Goal: Task Accomplishment & Management: Complete application form

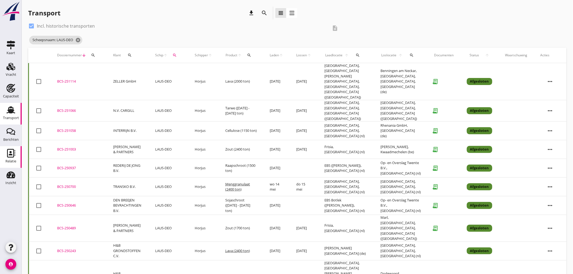
click at [12, 159] on div "Relatie" at bounding box center [10, 162] width 11 height 8
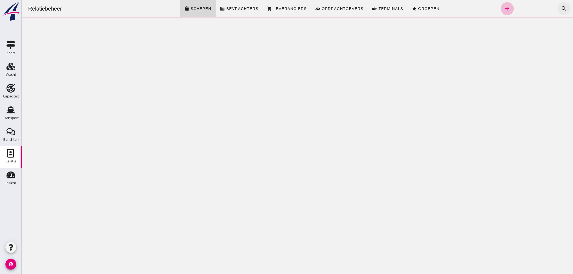
click at [561, 6] on icon "search" at bounding box center [564, 8] width 7 height 7
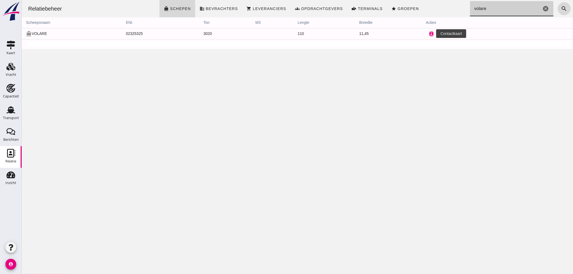
type input "volare"
click at [429, 36] on icon "contacts" at bounding box center [431, 33] width 5 height 5
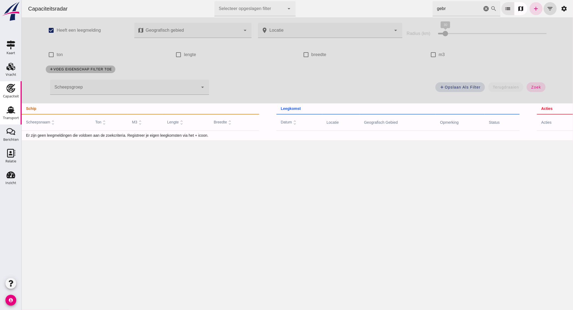
click at [15, 117] on div "Transport" at bounding box center [11, 118] width 16 height 4
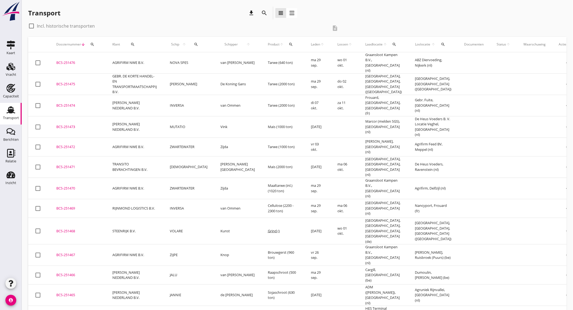
click at [260, 11] on div "search" at bounding box center [265, 13] width 10 height 7
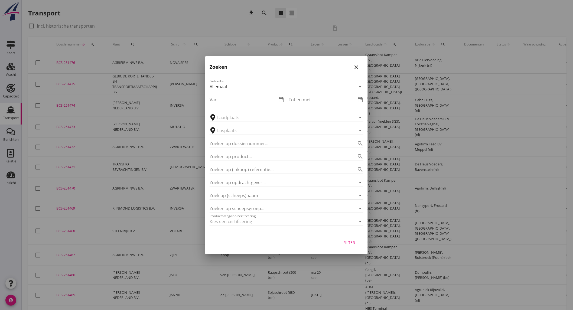
click at [253, 195] on input "Zoek op (scheeps)naam" at bounding box center [279, 195] width 139 height 9
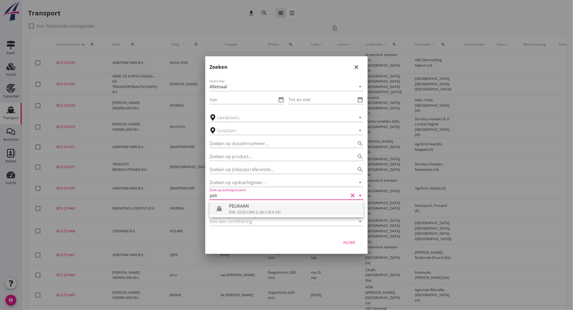
click at [250, 213] on div "ENI: 02321390 (L:80 x B:9.03)" at bounding box center [294, 212] width 130 height 6
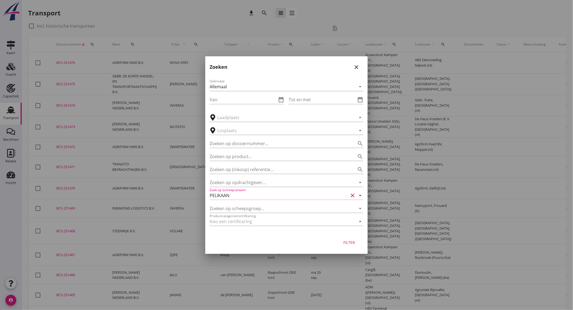
click at [351, 240] on div "Filter" at bounding box center [349, 243] width 15 height 6
type input "PELIKAAN"
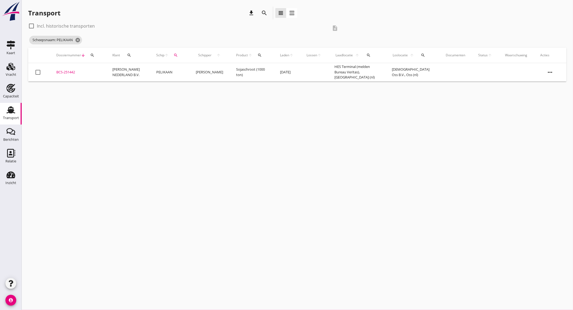
click at [171, 74] on td "PELIKAAN" at bounding box center [170, 72] width 40 height 18
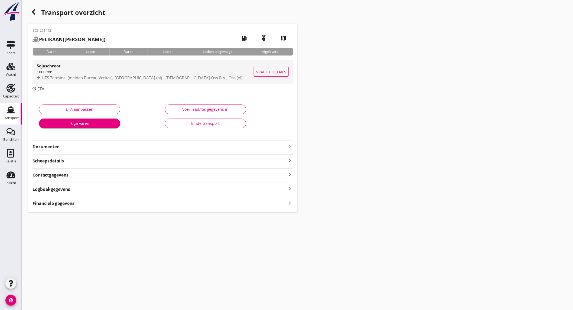
click at [76, 75] on span "HES Terminal (melden Bureau Veritas), [GEOGRAPHIC_DATA] (nl) - [DEMOGRAPHIC_DAT…" at bounding box center [142, 77] width 201 height 5
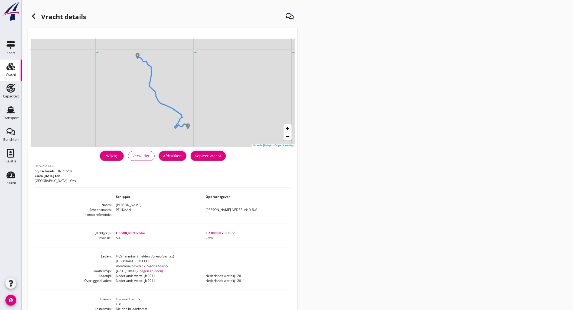
scroll to position [60, 0]
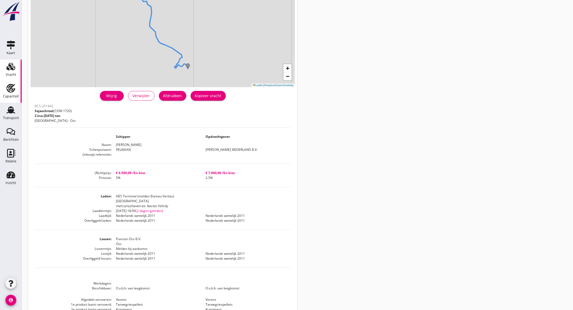
click at [13, 93] on div "Capaciteit" at bounding box center [11, 97] width 16 height 8
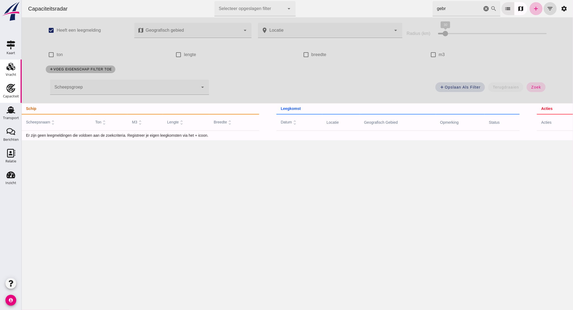
click at [13, 73] on div "Vracht" at bounding box center [11, 75] width 11 height 4
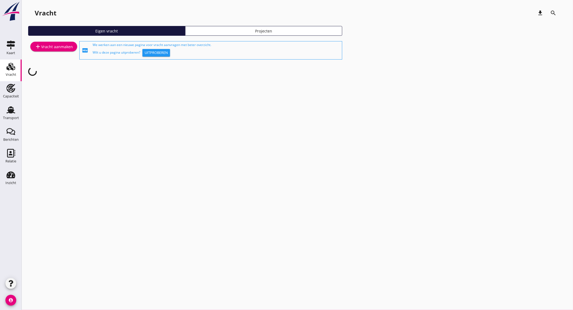
click at [60, 46] on div "add Vracht aanmaken" at bounding box center [54, 46] width 38 height 7
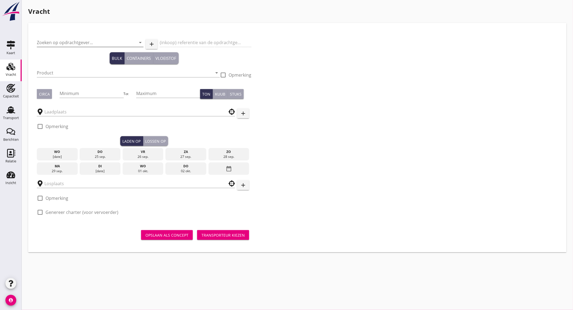
click at [88, 44] on input "Zoeken op opdrachtgever..." at bounding box center [83, 42] width 92 height 9
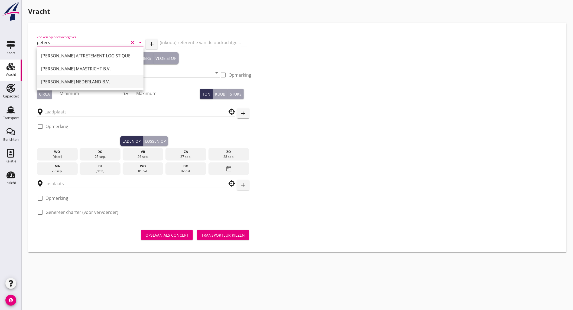
click at [89, 79] on div "PETERSON NEDERLAND B.V." at bounding box center [90, 82] width 98 height 7
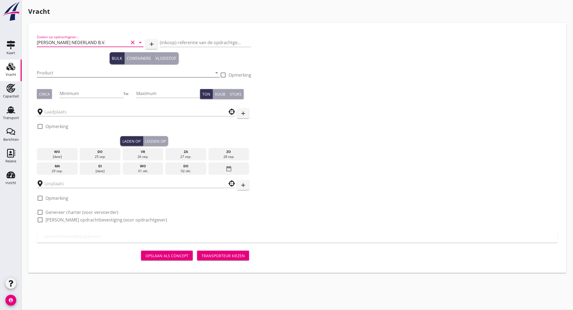
type input "PETERSON NEDERLAND B.V."
click at [80, 73] on input "Product" at bounding box center [125, 73] width 176 height 9
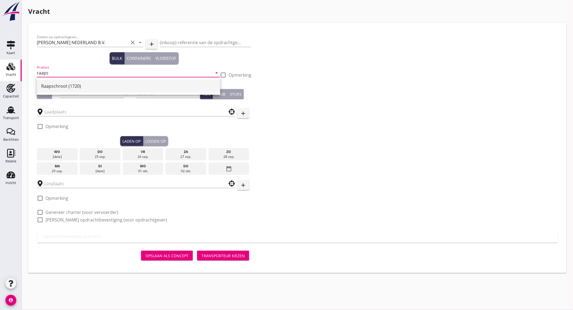
click at [113, 85] on div "Raapschroot (1720)" at bounding box center [128, 86] width 175 height 7
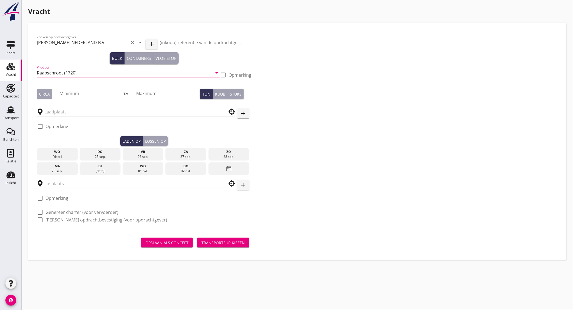
type input "Raapschroot (1720)"
click at [100, 90] on input "Minimum" at bounding box center [92, 93] width 64 height 9
type input "500"
click at [50, 93] on button "Circa" at bounding box center [44, 94] width 15 height 10
click at [63, 113] on input "text" at bounding box center [132, 112] width 176 height 9
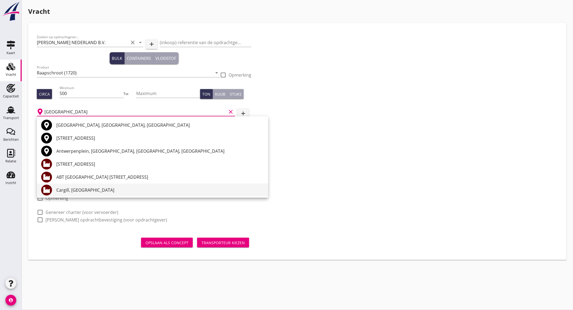
scroll to position [30, 0]
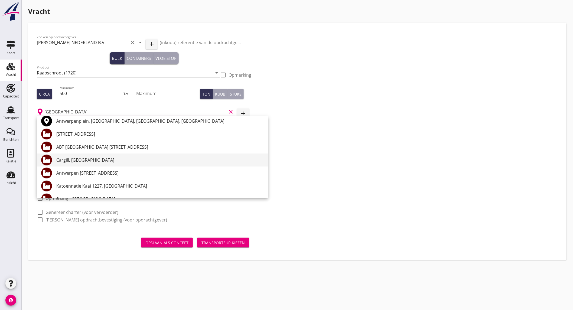
click at [116, 163] on div "Cargill, Antwerpen" at bounding box center [160, 160] width 208 height 7
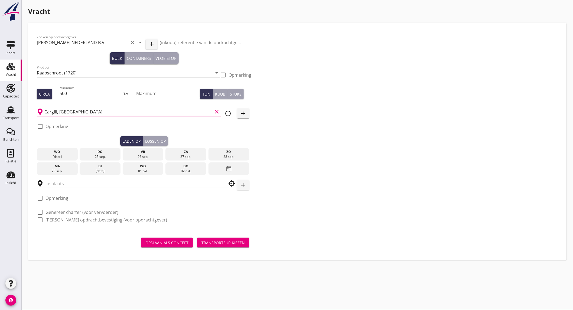
type input "Cargill, Antwerpen"
click at [60, 168] on div "ma" at bounding box center [57, 166] width 38 height 5
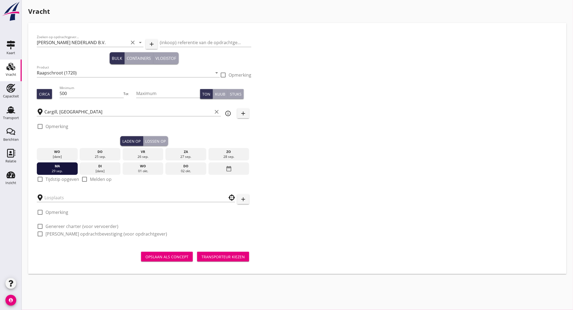
click at [73, 178] on label "Tijdstip opgeven" at bounding box center [63, 179] width 34 height 5
checkbox input "true"
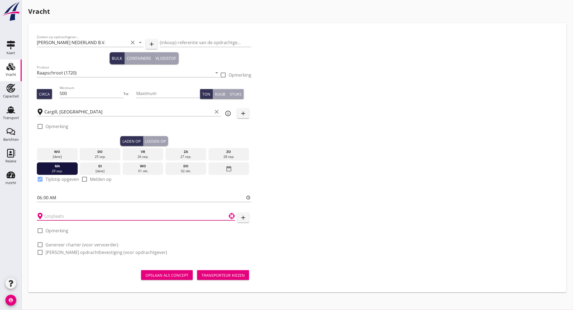
click at [57, 217] on input "text" at bounding box center [132, 216] width 176 height 9
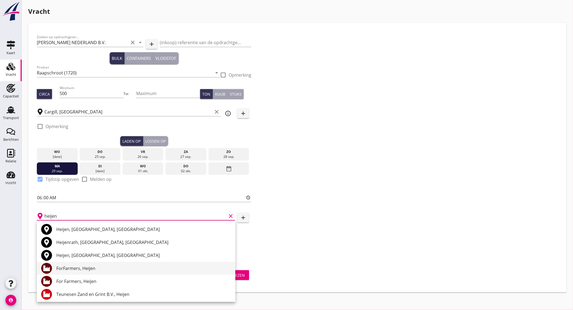
click at [96, 271] on div "ForFarmers, Heijen" at bounding box center [143, 268] width 175 height 7
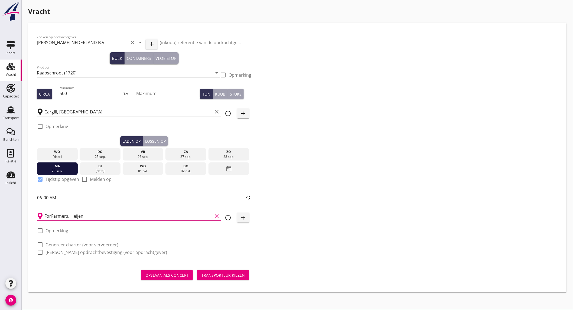
type input "ForFarmers, Heijen"
click at [60, 244] on label "Genereer charter (voor vervoerder)" at bounding box center [82, 244] width 73 height 5
checkbox input "true"
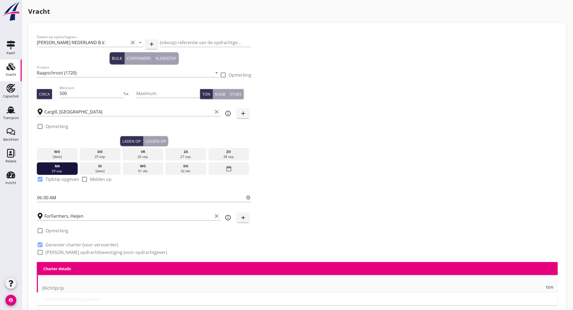
click at [56, 251] on label "Genereer opdrachtbevestiging (voor opdrachtgever)" at bounding box center [107, 252] width 122 height 5
checkbox input "true"
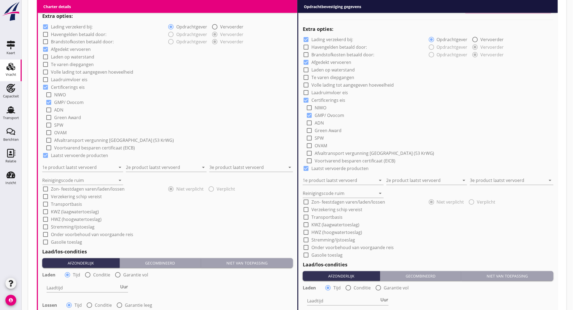
scroll to position [211, 0]
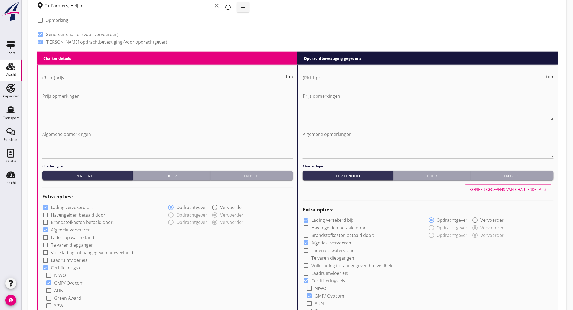
click at [89, 207] on label "Lading verzekerd bij:" at bounding box center [72, 207] width 42 height 5
checkbox input "false"
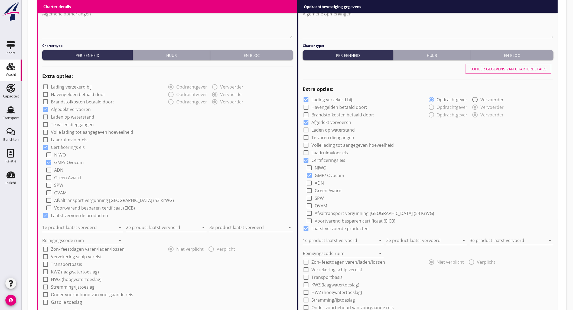
click at [95, 227] on input "1e product laatst vervoerd" at bounding box center [78, 228] width 73 height 9
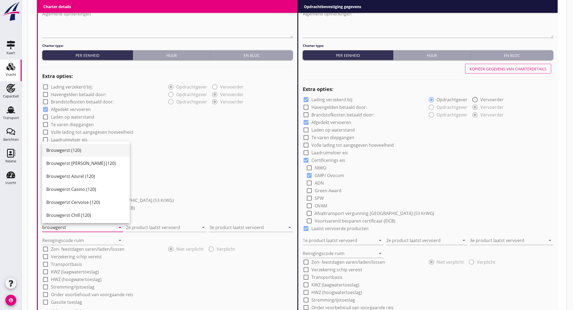
click at [88, 150] on div "Brouwgerst (120)" at bounding box center [85, 150] width 79 height 7
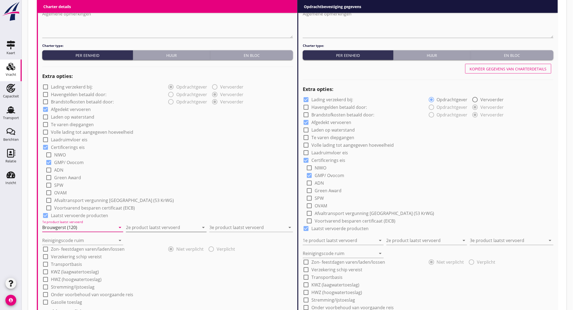
type input "Brouwgerst (120)"
click at [148, 227] on input "2e product laatst vervoerd" at bounding box center [162, 228] width 73 height 9
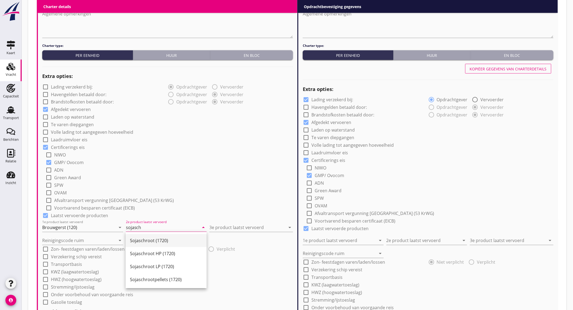
click at [147, 239] on div "Sojaschroot (1720)" at bounding box center [166, 241] width 72 height 7
type input "Sojaschroot (1720)"
click at [228, 228] on input "3e product laatst vervoerd" at bounding box center [247, 228] width 76 height 9
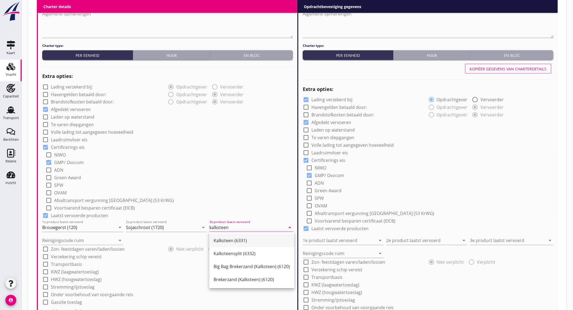
click at [224, 241] on div "Kalksteen (6331)" at bounding box center [252, 241] width 76 height 7
type input "Kalksteen (6331)"
click at [107, 239] on input "Reinigingscode ruim" at bounding box center [78, 241] width 73 height 9
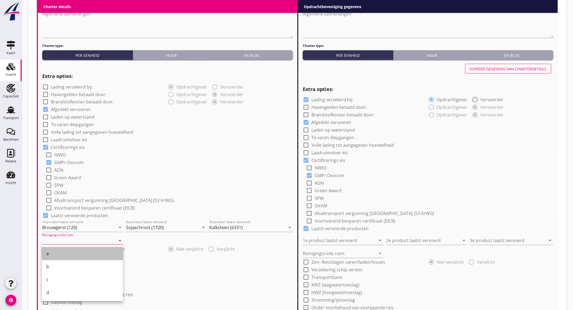
click at [71, 252] on div "a" at bounding box center [82, 254] width 72 height 7
type input "a"
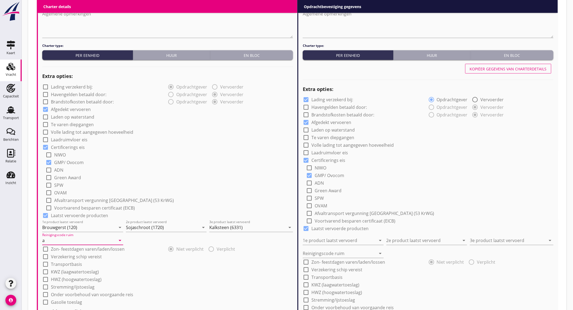
scroll to position [391, 0]
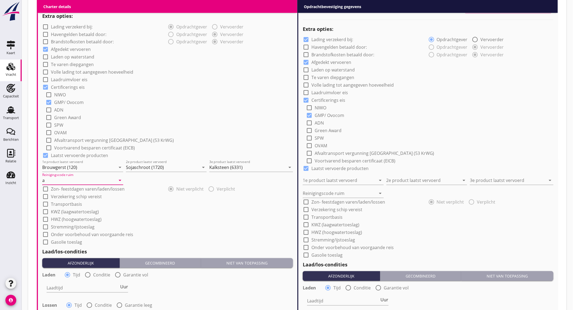
click at [97, 237] on label "Onder voorbehoud van voorgaande reis" at bounding box center [92, 234] width 82 height 5
checkbox input "true"
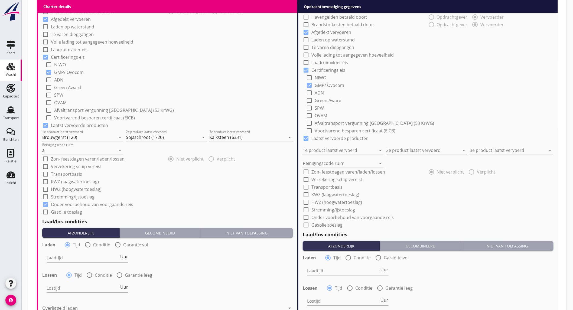
click at [123, 255] on span "Uur" at bounding box center [124, 257] width 8 height 4
type input "2"
click at [90, 274] on div at bounding box center [89, 275] width 9 height 9
radio input "false"
radio input "true"
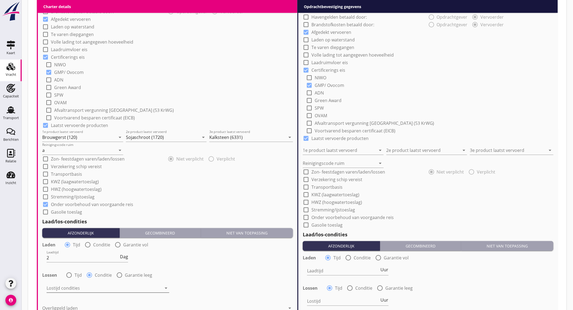
click at [93, 287] on div at bounding box center [104, 288] width 115 height 9
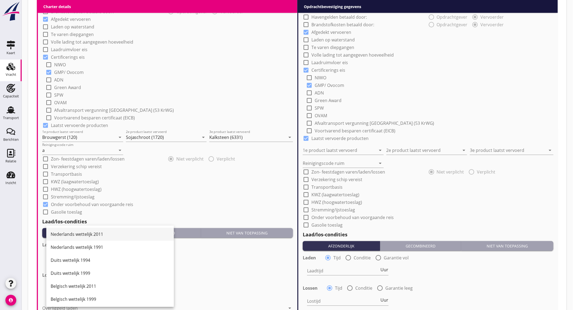
click at [101, 235] on div "Nederlands wettelijk 2011" at bounding box center [110, 234] width 119 height 7
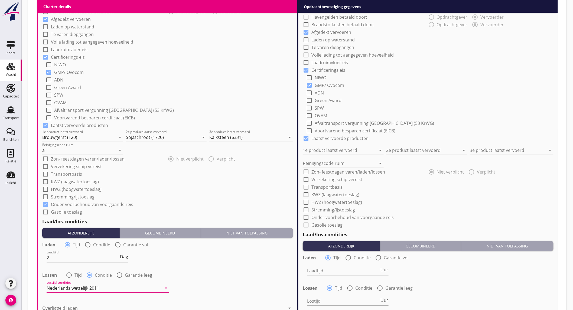
scroll to position [512, 0]
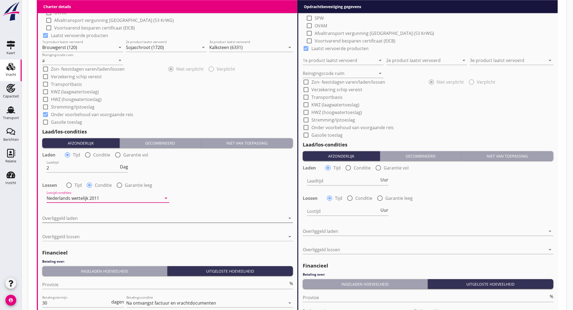
click at [91, 217] on div at bounding box center [163, 218] width 243 height 9
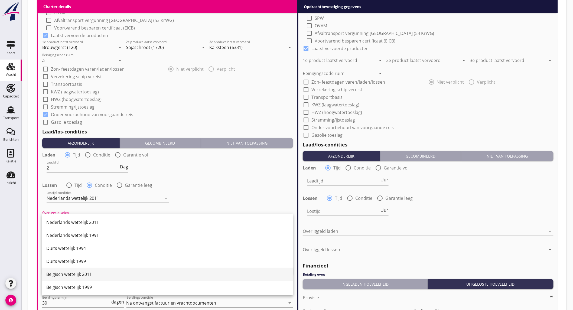
click at [96, 275] on div "Belgisch wettelijk 2011" at bounding box center [167, 274] width 243 height 7
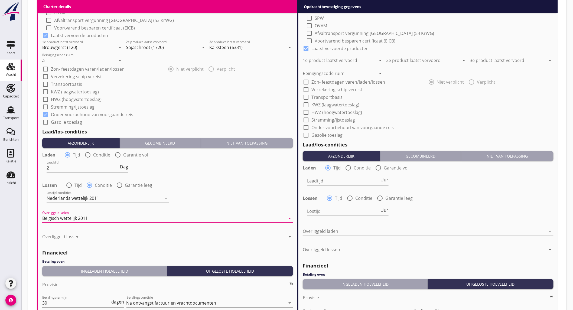
click at [91, 235] on div at bounding box center [163, 237] width 243 height 9
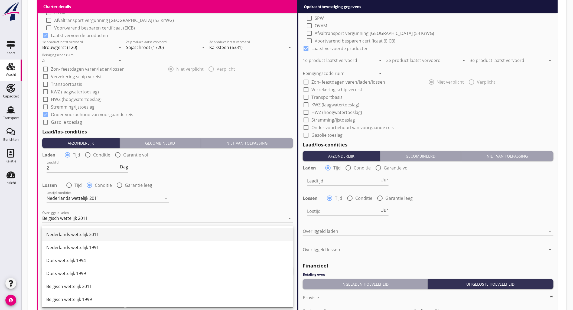
click at [94, 233] on div "Nederlands wettelijk 2011" at bounding box center [167, 234] width 243 height 7
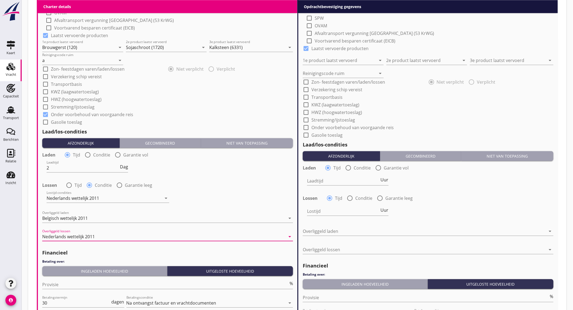
scroll to position [591, 0]
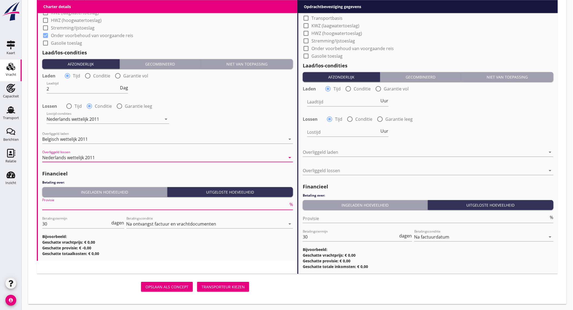
click at [83, 209] on input "Provisie" at bounding box center [165, 205] width 246 height 9
type input "5"
click at [350, 215] on input "Provisie" at bounding box center [426, 218] width 246 height 9
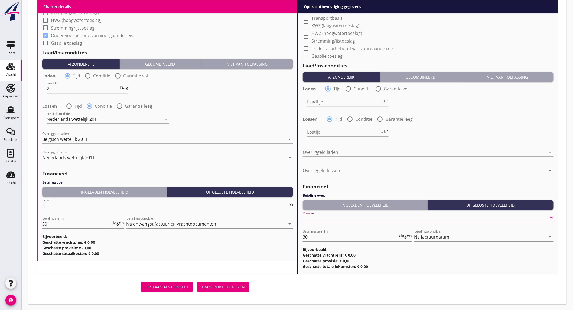
type input "2"
type input "2.5"
click at [497, 112] on div "Laden radio_button_checked Tijd radio_button_unchecked Conditie radio_button_un…" at bounding box center [428, 113] width 251 height 59
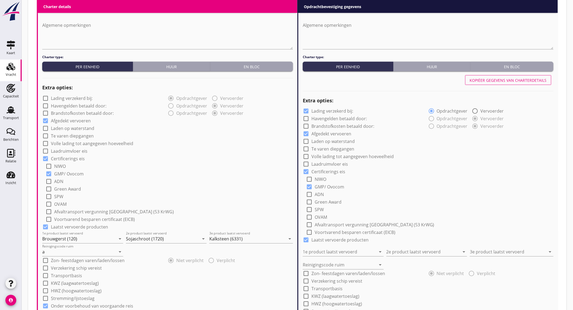
scroll to position [229, 0]
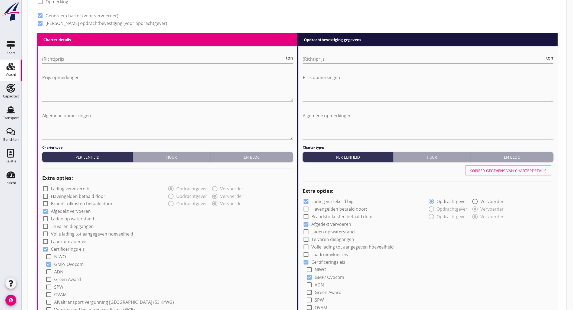
click at [494, 168] on div "Kopiëer gegevens van charterdetails" at bounding box center [508, 171] width 77 height 6
checkbox input "false"
type input "Brouwgerst (120)"
type input "Sojaschroot (1720)"
type input "Kalksteen (6331)"
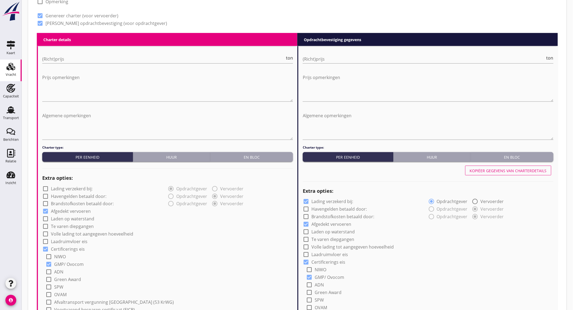
type input "a"
checkbox input "true"
type input "2"
radio input "false"
radio input "true"
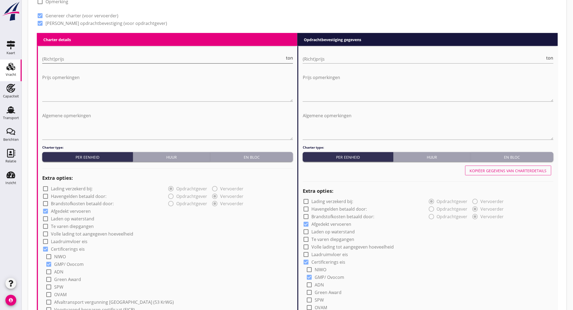
click at [236, 57] on input "(Richt)prijs" at bounding box center [163, 59] width 243 height 9
type input "8"
type input "8.25"
click at [317, 56] on input "(Richt)prijs" at bounding box center [424, 59] width 243 height 9
type input "8"
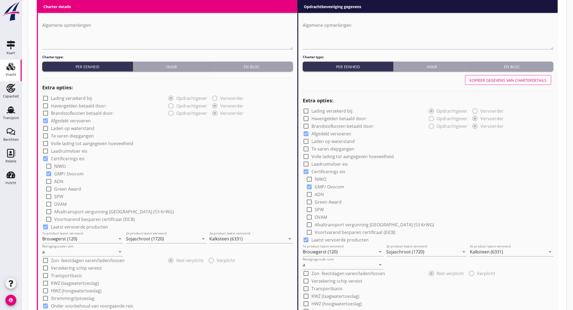
scroll to position [591, 0]
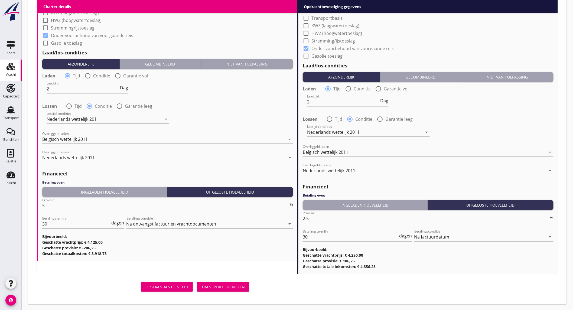
type input "8.5"
click at [236, 289] on div "Transporteur kiezen" at bounding box center [223, 287] width 43 height 6
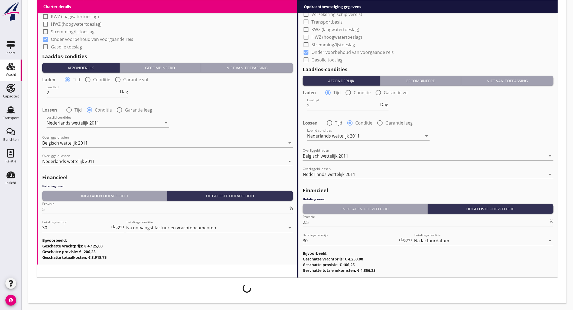
scroll to position [586, 0]
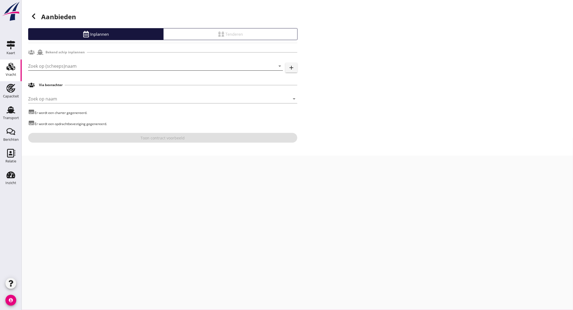
click at [65, 64] on input "Zoek op (scheeps)naam" at bounding box center [148, 66] width 240 height 9
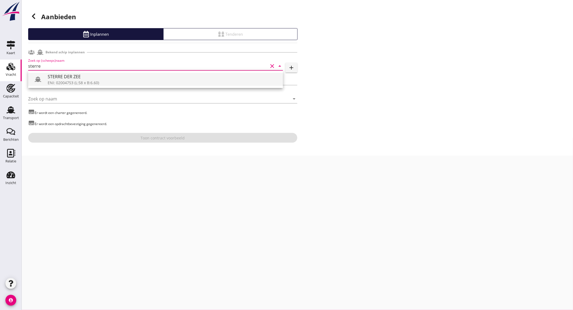
click at [84, 80] on div "STERRE DER ZEE" at bounding box center [163, 76] width 231 height 7
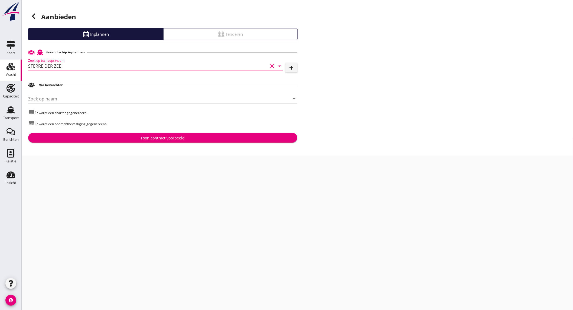
type input "STERRE DER ZEE"
click at [146, 140] on div "Toon contract voorbeeld" at bounding box center [163, 138] width 44 height 6
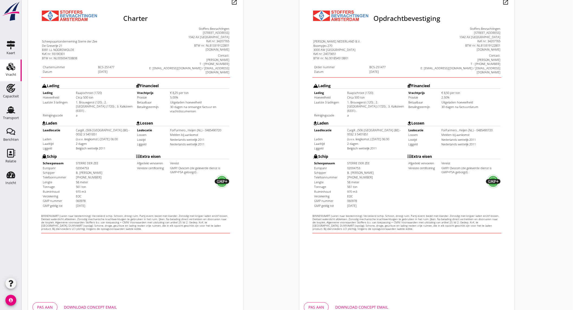
scroll to position [90, 0]
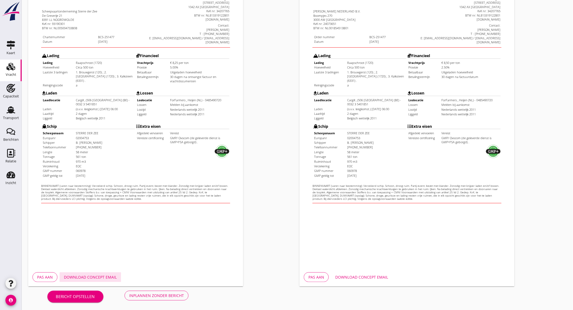
drag, startPoint x: 103, startPoint y: 273, endPoint x: 110, endPoint y: 273, distance: 6.5
click at [103, 273] on button "Download concept email" at bounding box center [91, 278] width 62 height 10
click at [351, 277] on div "Download concept email" at bounding box center [361, 278] width 53 height 6
click at [145, 296] on div "Inplannen zonder bericht" at bounding box center [156, 296] width 55 height 6
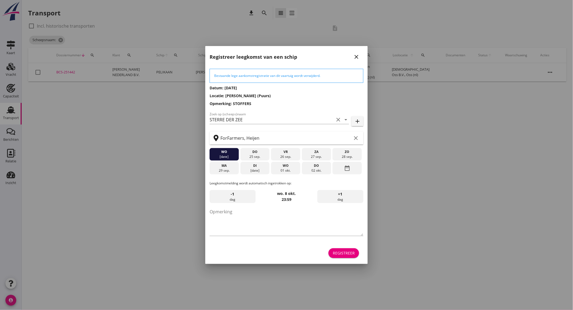
click at [285, 169] on div "01 okt." at bounding box center [286, 170] width 27 height 5
click at [348, 255] on div "Registreer" at bounding box center [344, 253] width 22 height 6
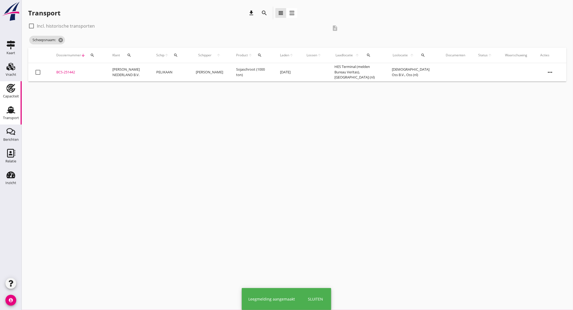
click at [13, 97] on div "Capaciteit" at bounding box center [11, 97] width 16 height 4
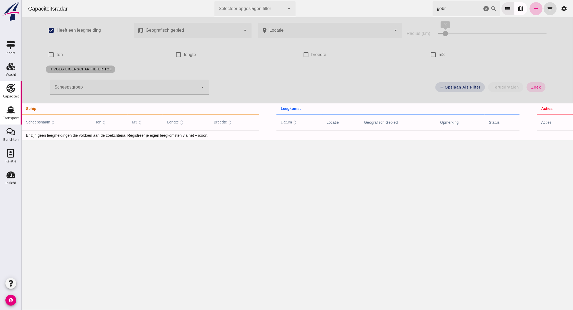
drag, startPoint x: 6, startPoint y: 114, endPoint x: 11, endPoint y: 112, distance: 5.6
click at [7, 114] on icon "Transport" at bounding box center [11, 110] width 9 height 9
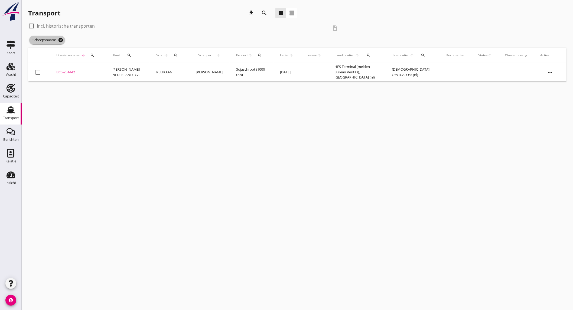
click at [63, 39] on icon "cancel" at bounding box center [60, 39] width 5 height 5
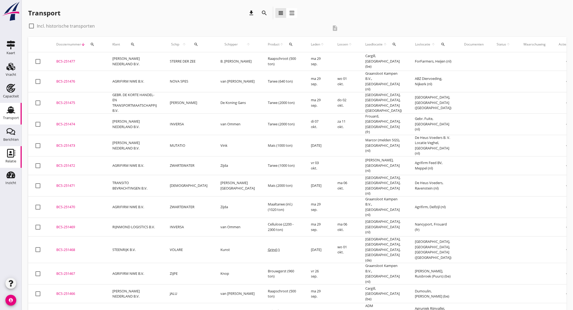
click at [8, 157] on use at bounding box center [11, 153] width 8 height 9
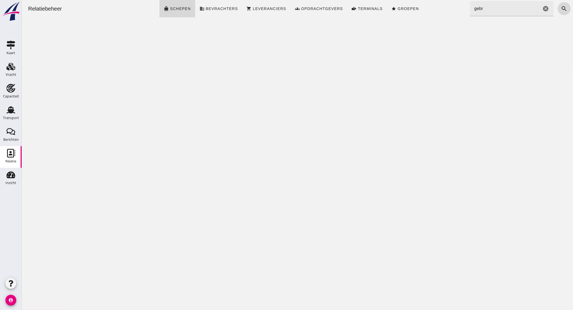
click at [486, 10] on input "gebr" at bounding box center [506, 8] width 72 height 15
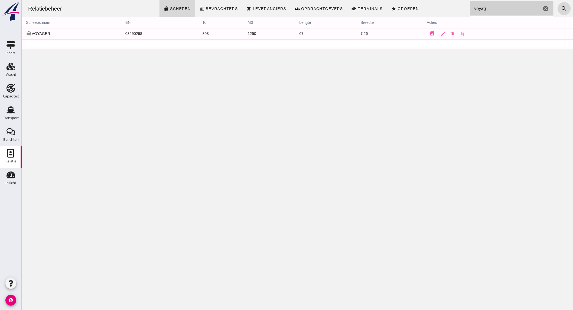
type input "voyag"
click at [13, 112] on use at bounding box center [11, 109] width 9 height 7
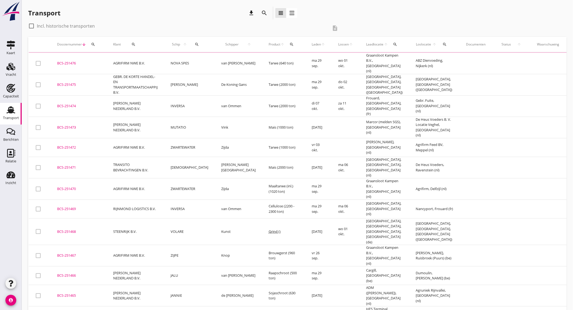
click at [264, 13] on icon "search" at bounding box center [264, 13] width 7 height 7
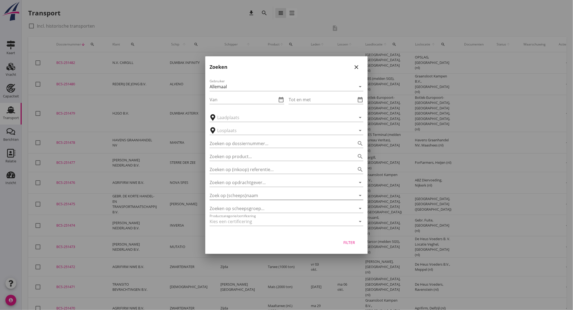
click at [241, 198] on input "Zoek op (scheeps)naam" at bounding box center [279, 195] width 139 height 9
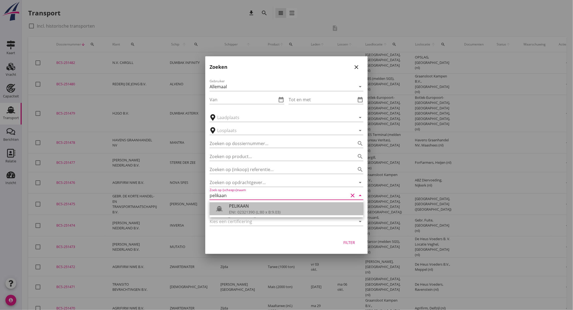
click at [266, 213] on div "ENI: 02321390 (L:80 x B:9.03)" at bounding box center [294, 212] width 130 height 6
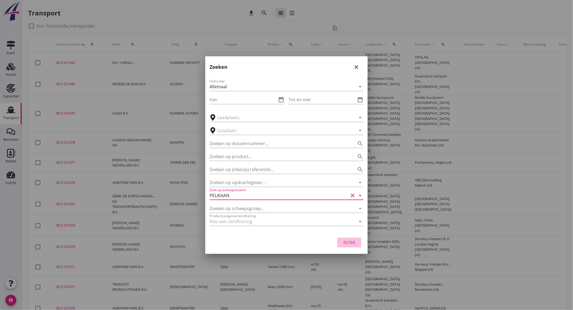
click at [350, 244] on div "Filter" at bounding box center [349, 243] width 15 height 6
type input "PELIKAAN"
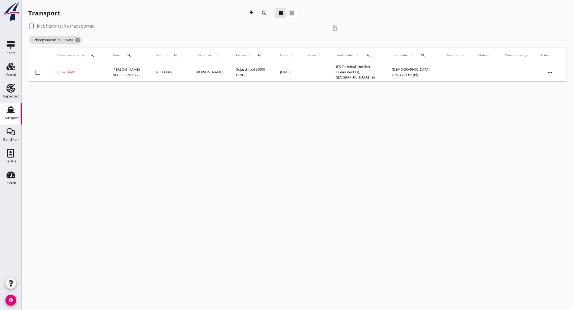
click at [266, 11] on icon "search" at bounding box center [264, 13] width 7 height 7
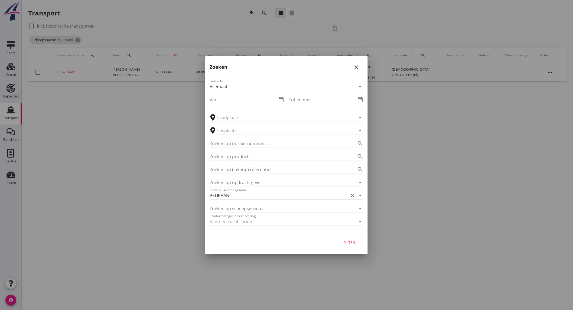
click at [353, 194] on icon "clear" at bounding box center [353, 195] width 7 height 7
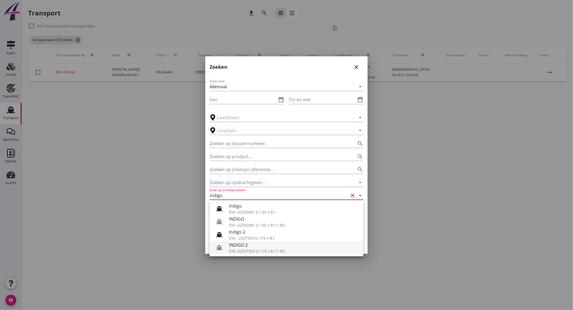
click at [257, 245] on div "INDIGO 2" at bounding box center [294, 245] width 130 height 7
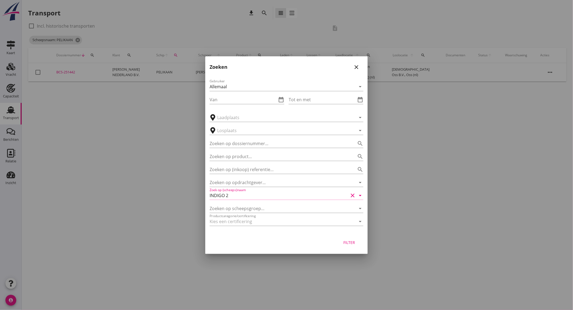
click at [352, 246] on button "Filter" at bounding box center [350, 243] width 24 height 10
type input "INDIGO 2"
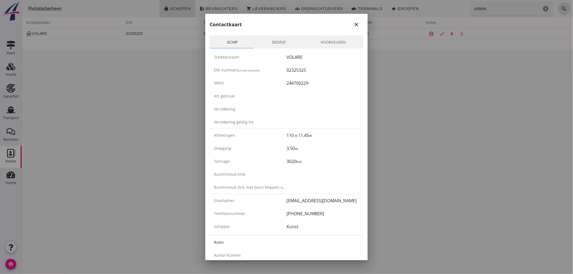
click at [56, 132] on div at bounding box center [286, 137] width 573 height 274
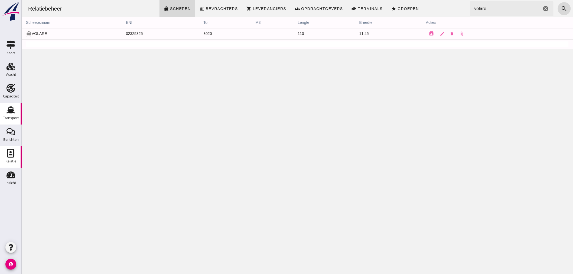
drag, startPoint x: 9, startPoint y: 118, endPoint x: 9, endPoint y: 114, distance: 4.1
click at [9, 118] on div "Transport" at bounding box center [11, 118] width 16 height 4
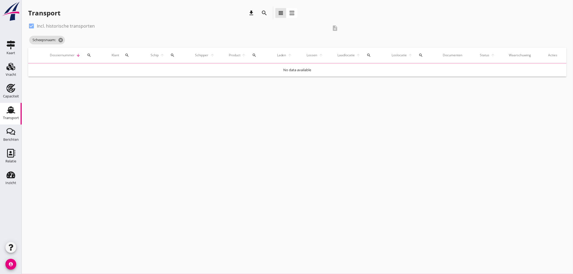
click at [261, 13] on icon "search" at bounding box center [264, 13] width 7 height 7
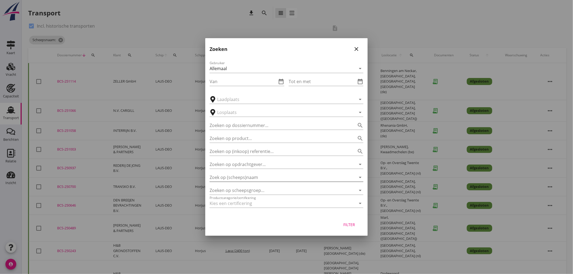
click at [278, 175] on input "Zoek op (scheeps)naam" at bounding box center [279, 177] width 139 height 9
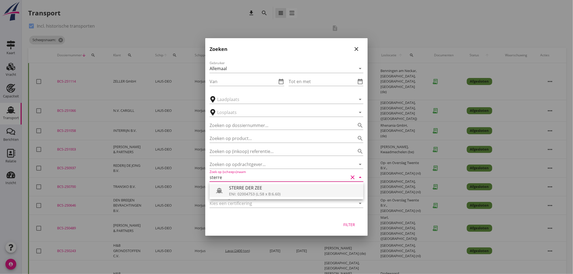
click at [263, 191] on div "ENI: 02004753 (L:58 x B:6.60)" at bounding box center [294, 194] width 130 height 6
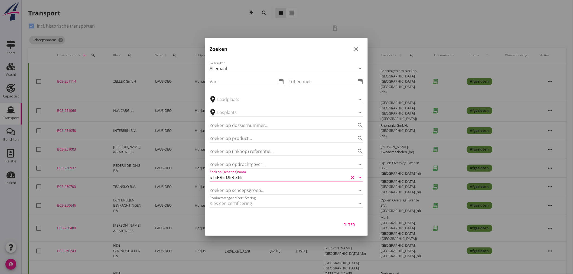
click at [350, 223] on div "Filter" at bounding box center [349, 225] width 15 height 6
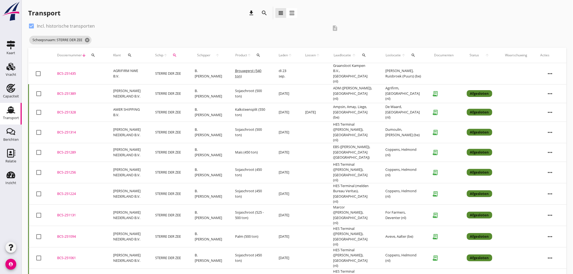
click at [267, 12] on icon "search" at bounding box center [264, 13] width 7 height 7
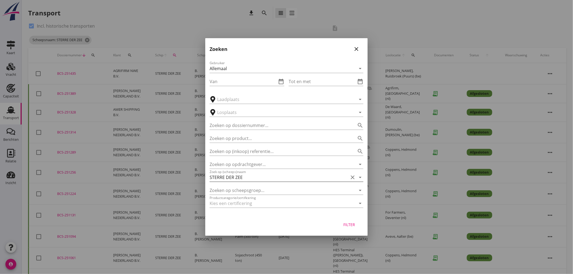
click at [286, 176] on input "STERRE DER ZEE" at bounding box center [279, 177] width 139 height 9
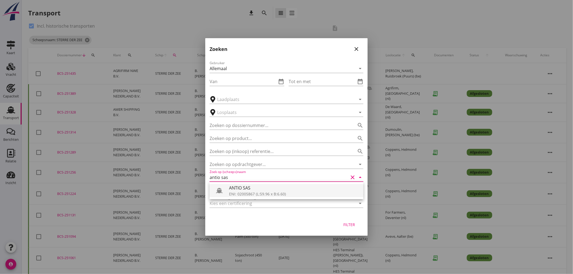
click at [260, 194] on div "ENI: 02005867 (L:59.96 x B:6.60)" at bounding box center [294, 194] width 130 height 6
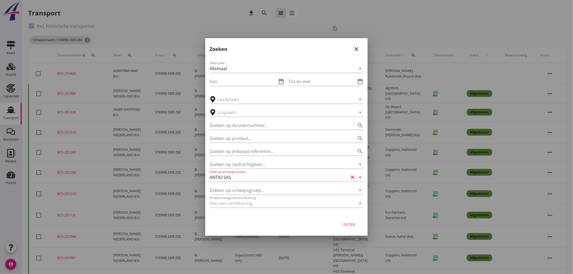
click at [351, 227] on div "Filter" at bounding box center [349, 225] width 15 height 6
type input "ANTIO SAS"
